Goal: Task Accomplishment & Management: Complete application form

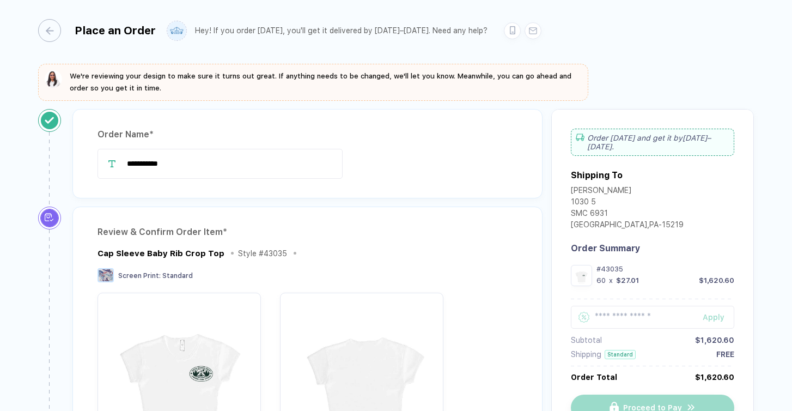
scroll to position [568, 0]
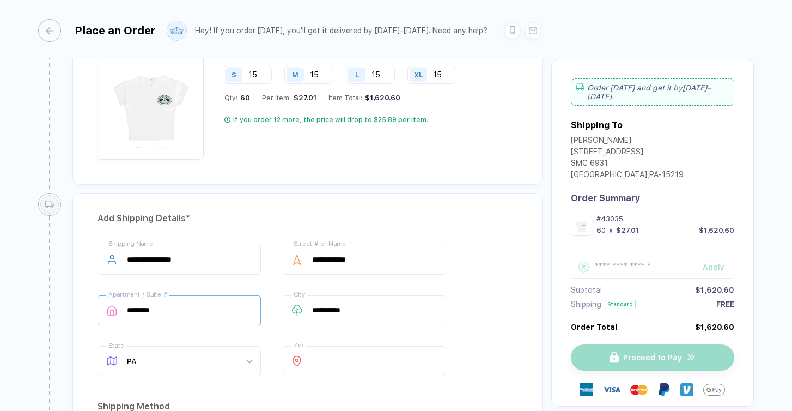
type input "**********"
drag, startPoint x: 184, startPoint y: 313, endPoint x: 112, endPoint y: 310, distance: 72.0
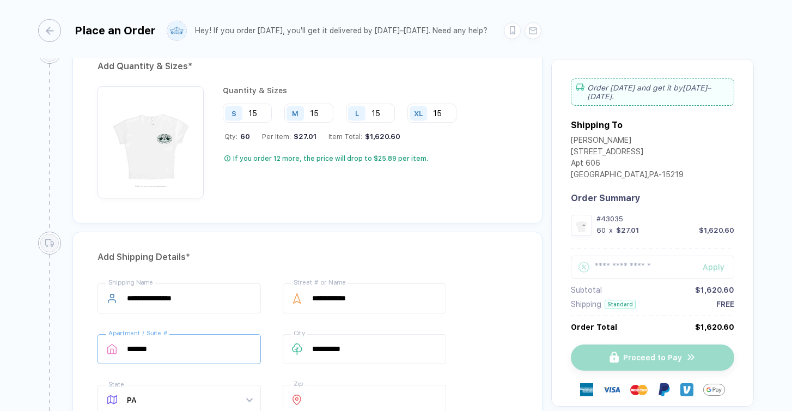
scroll to position [509, 0]
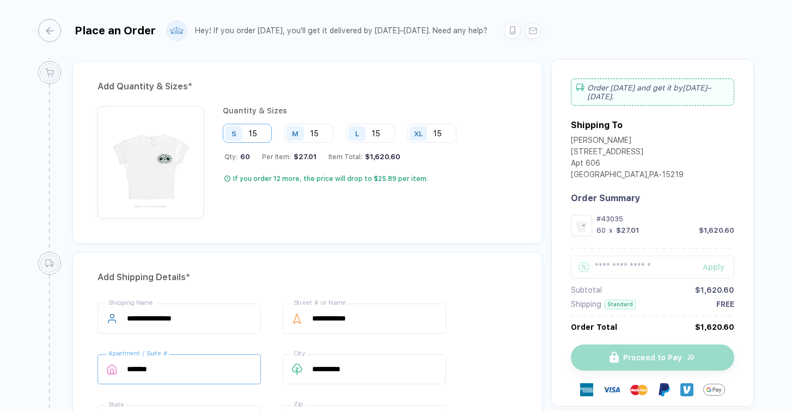
type input "*******"
drag, startPoint x: 266, startPoint y: 126, endPoint x: 242, endPoint y: 126, distance: 24.0
click at [242, 126] on div "S 15" at bounding box center [247, 133] width 49 height 19
click at [377, 128] on input "15" at bounding box center [370, 133] width 49 height 19
click at [387, 131] on input "15" at bounding box center [370, 133] width 49 height 19
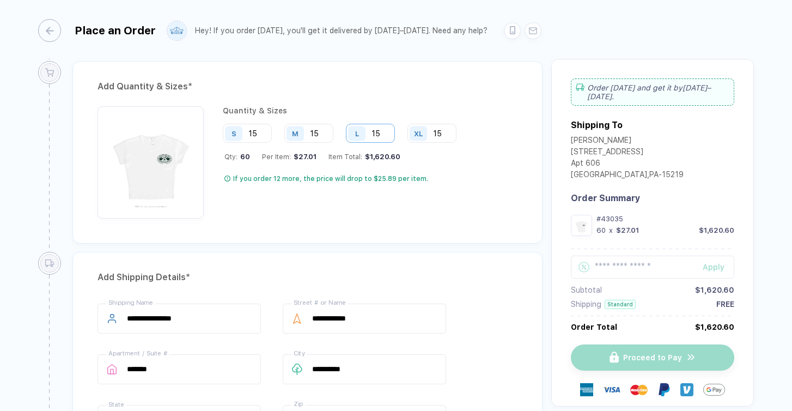
type input "1"
type input "6"
click at [329, 129] on input "15" at bounding box center [308, 133] width 49 height 19
type input "19"
click at [260, 132] on input "15" at bounding box center [247, 133] width 49 height 19
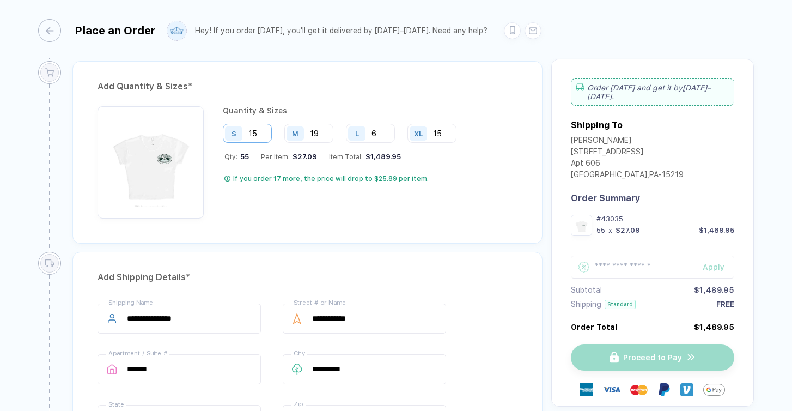
type input "1"
type input "30"
click at [444, 132] on input "15" at bounding box center [432, 133] width 49 height 19
type input "1"
type input "2"
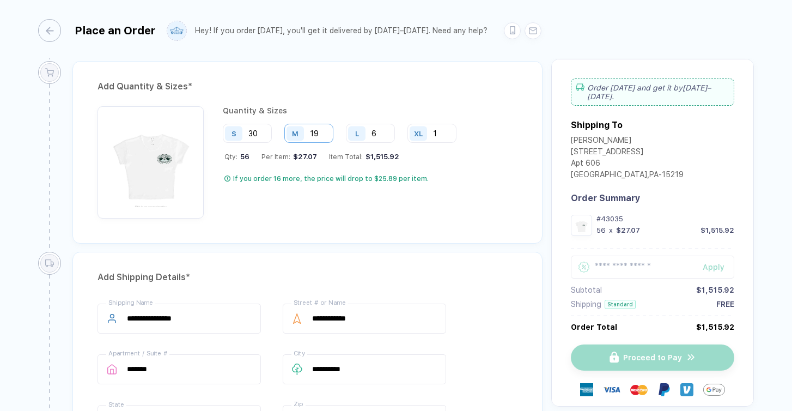
type input "1"
click at [327, 131] on input "19" at bounding box center [308, 133] width 49 height 19
type input "1"
type input "21"
click at [283, 169] on div "Quantity & Sizes S 30 M 21 L 6 XL 1 Qty: 58 Per Item: $27.04 Item Total: $1,568…" at bounding box center [344, 162] width 242 height 112
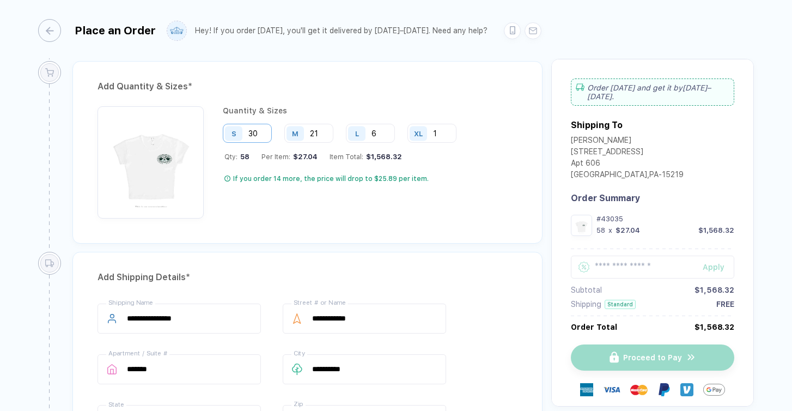
click at [265, 131] on input "30" at bounding box center [247, 133] width 49 height 19
type input "31"
click at [384, 133] on input "6" at bounding box center [370, 133] width 49 height 19
type input "7"
